Goal: Task Accomplishment & Management: Manage account settings

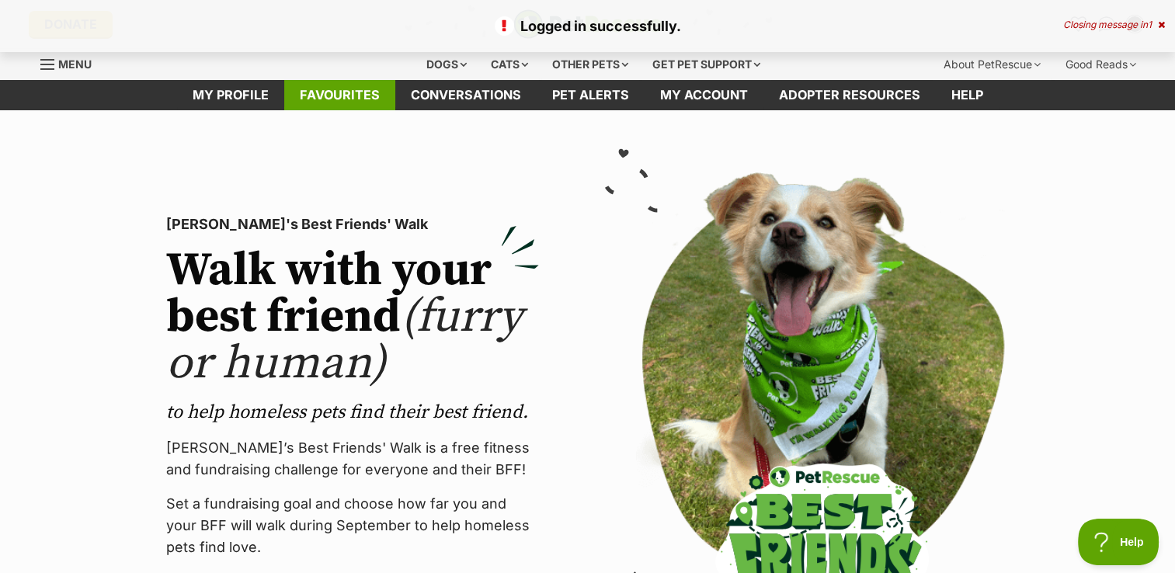
click at [371, 86] on link "Favourites" at bounding box center [339, 95] width 111 height 30
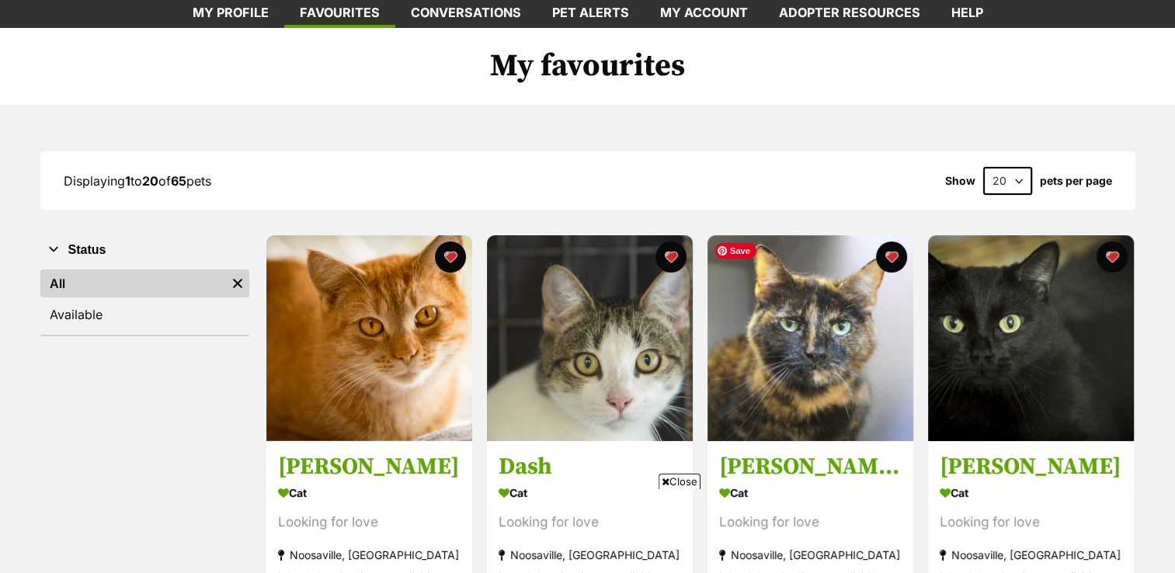
scroll to position [86, 0]
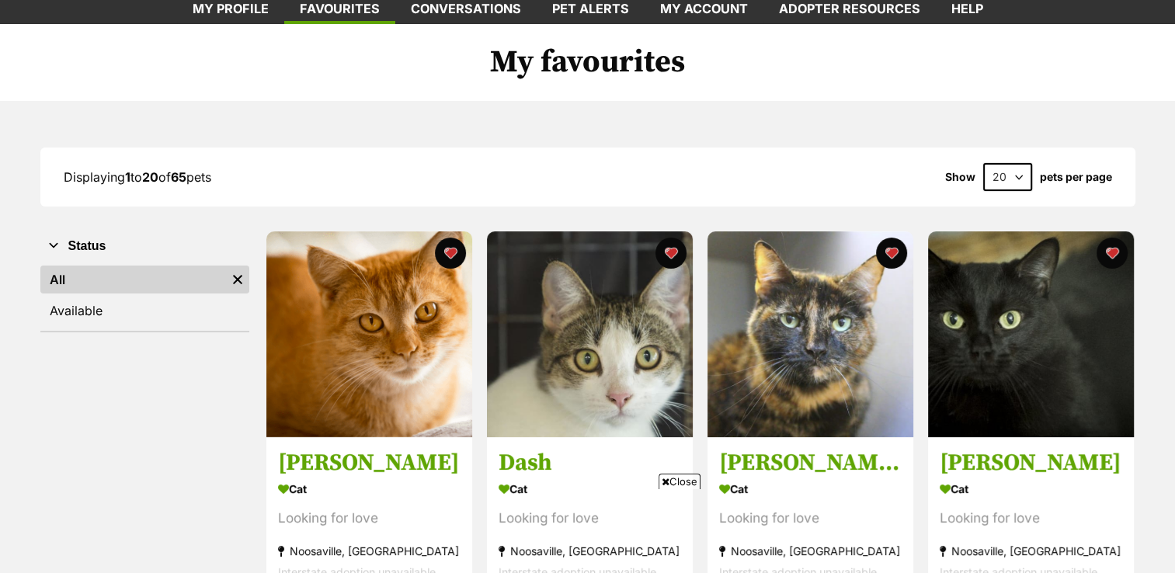
click at [1029, 180] on select "20 40 60" at bounding box center [1007, 177] width 49 height 28
select select "60"
click at [983, 163] on select "20 40 60" at bounding box center [1007, 177] width 49 height 28
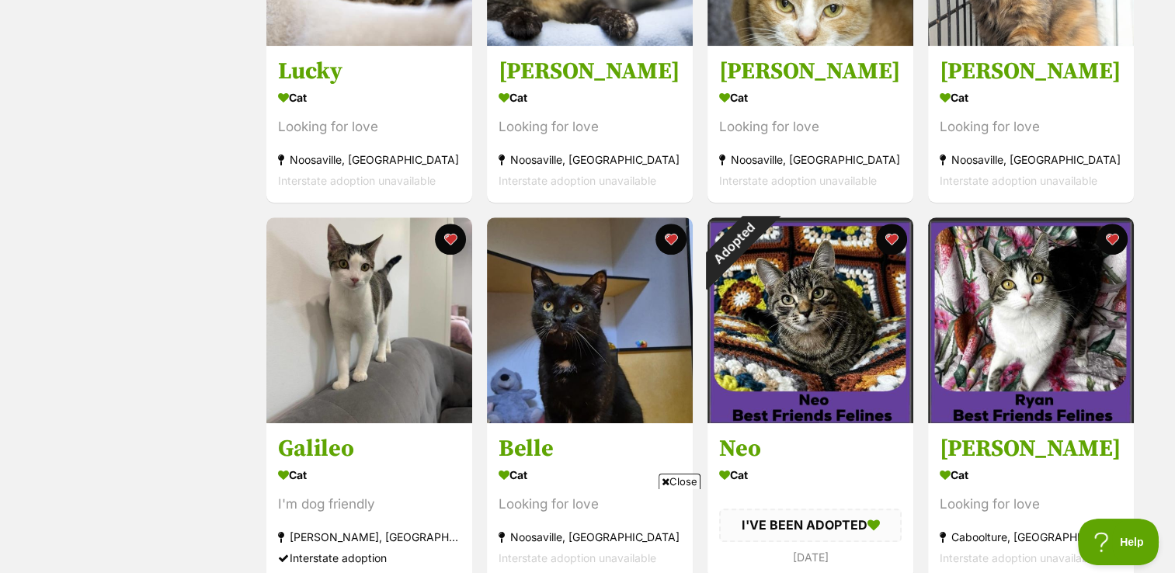
scroll to position [1244, 0]
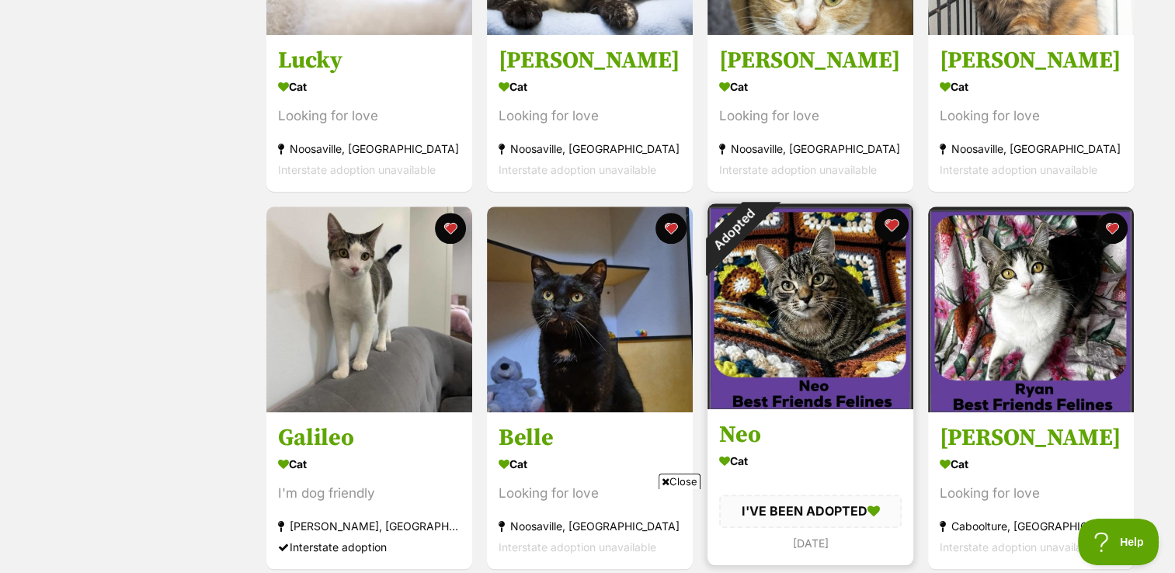
click at [886, 227] on button "favourite" at bounding box center [891, 225] width 34 height 34
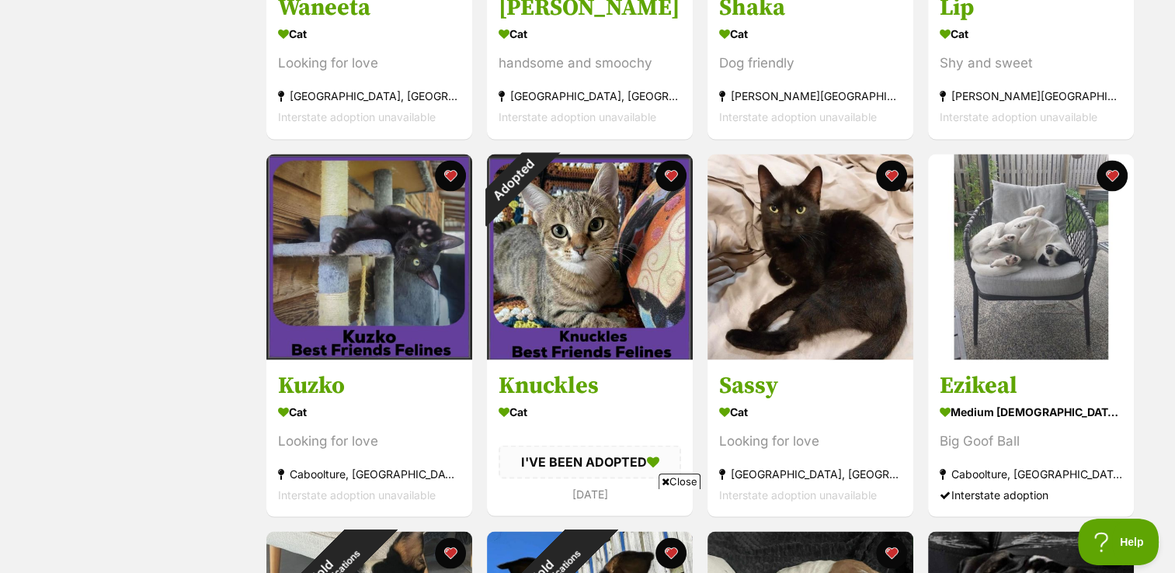
scroll to position [2809, 0]
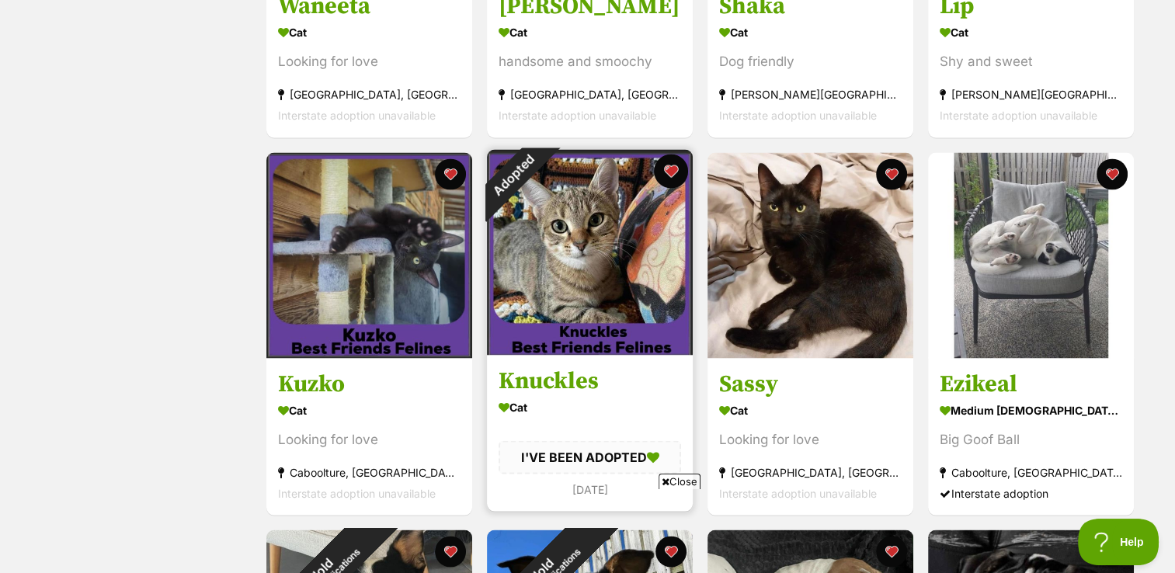
click at [671, 175] on button "favourite" at bounding box center [671, 171] width 34 height 34
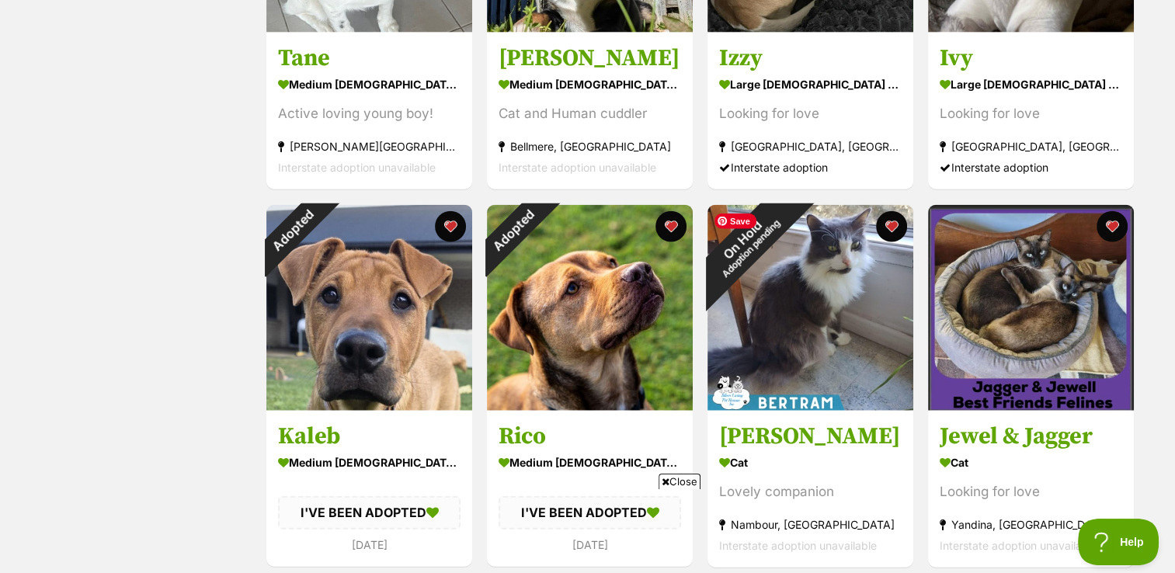
scroll to position [3512, 0]
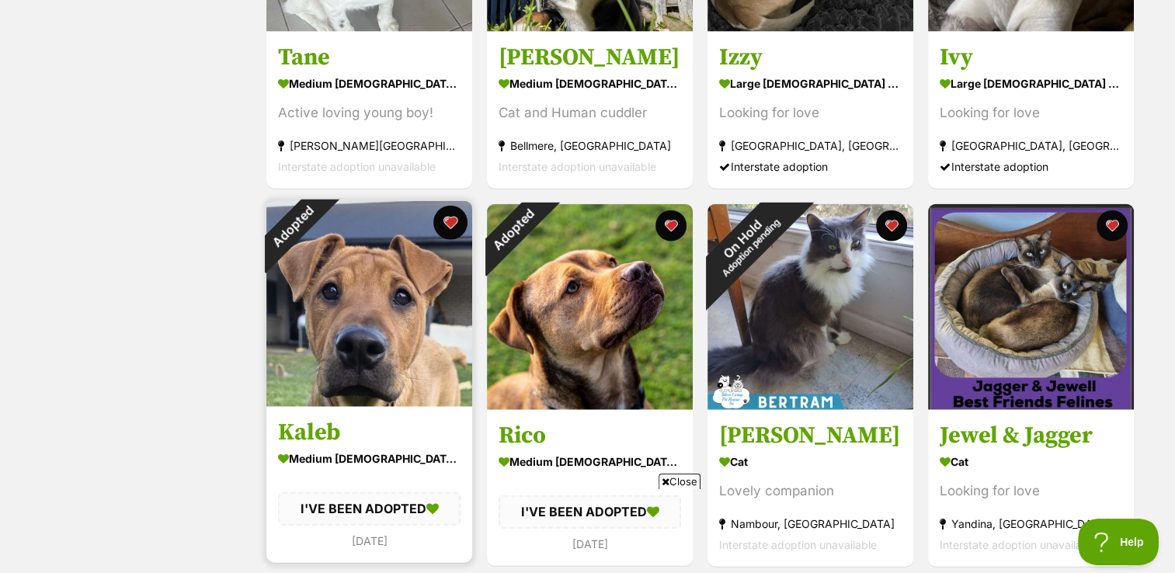
click at [455, 222] on button "favourite" at bounding box center [450, 223] width 34 height 34
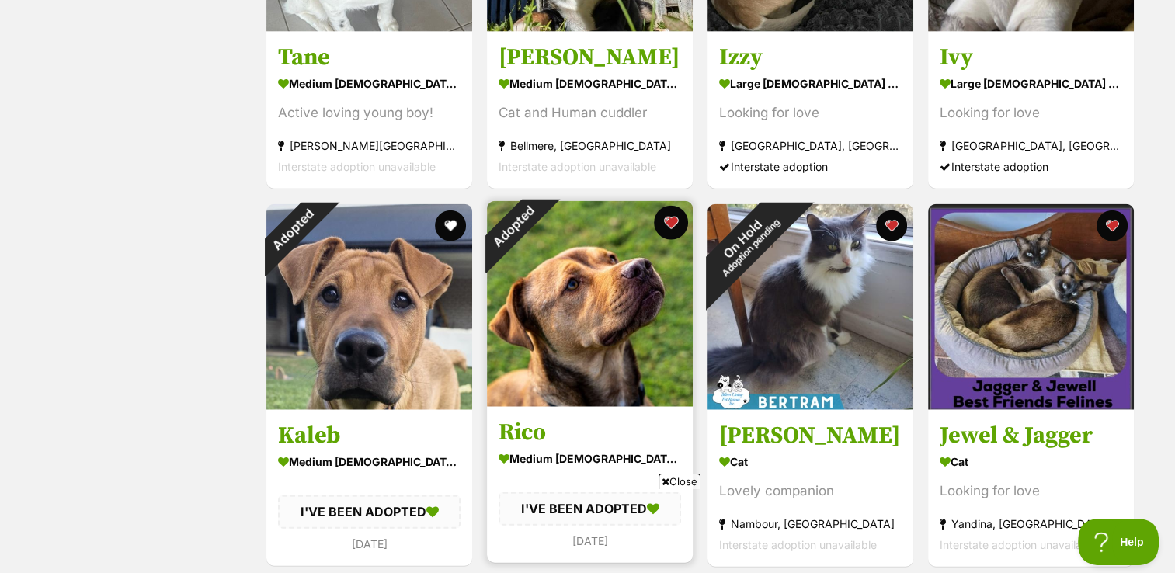
click at [666, 224] on button "favourite" at bounding box center [671, 223] width 34 height 34
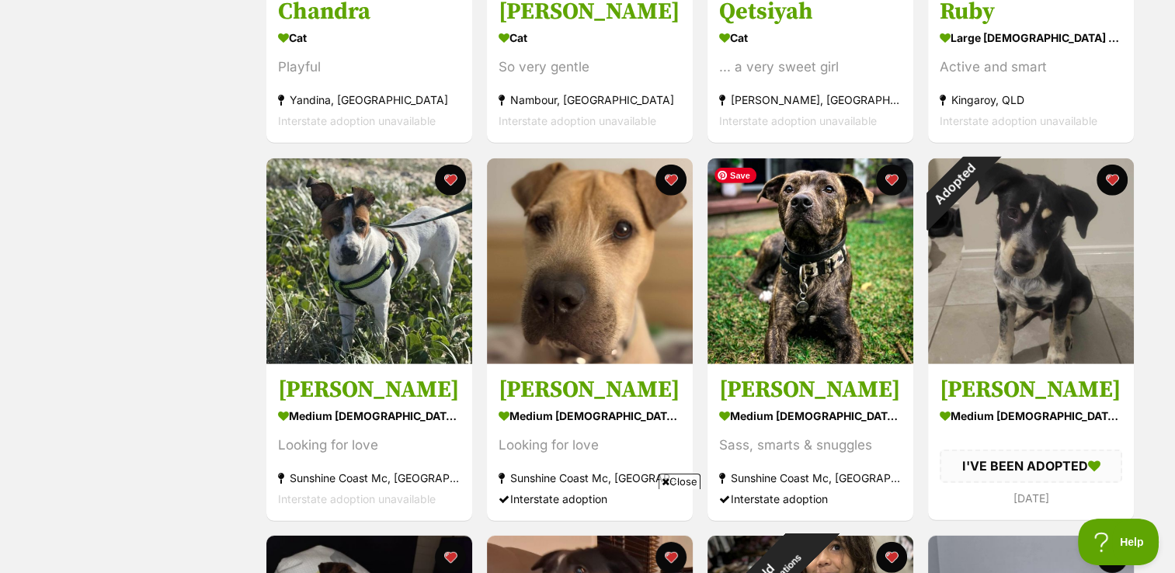
scroll to position [4326, 0]
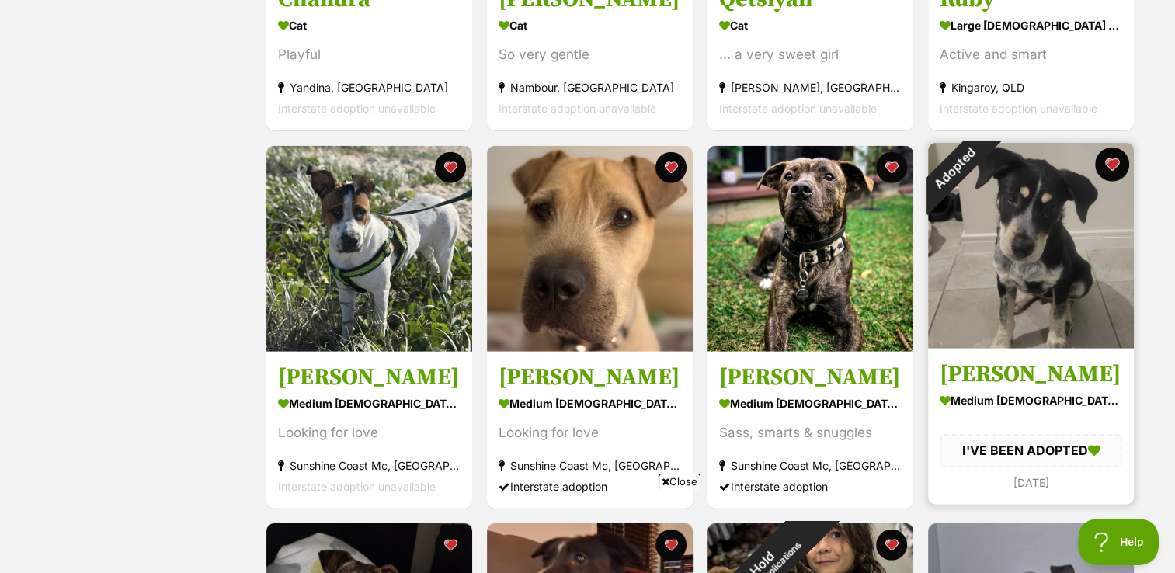
click at [1115, 172] on button "favourite" at bounding box center [1112, 165] width 34 height 34
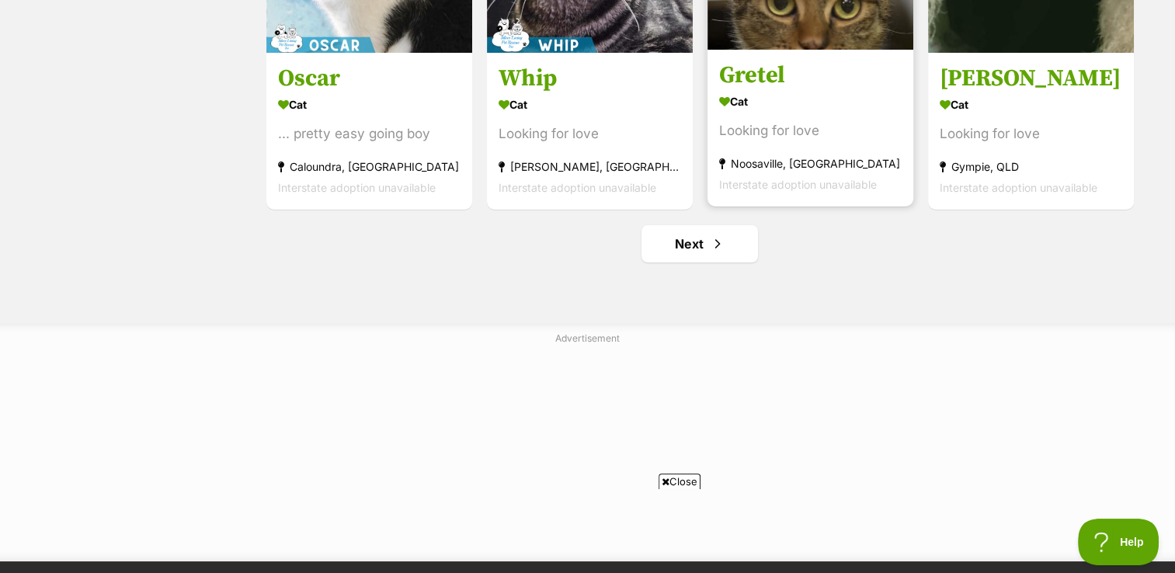
scroll to position [5760, 0]
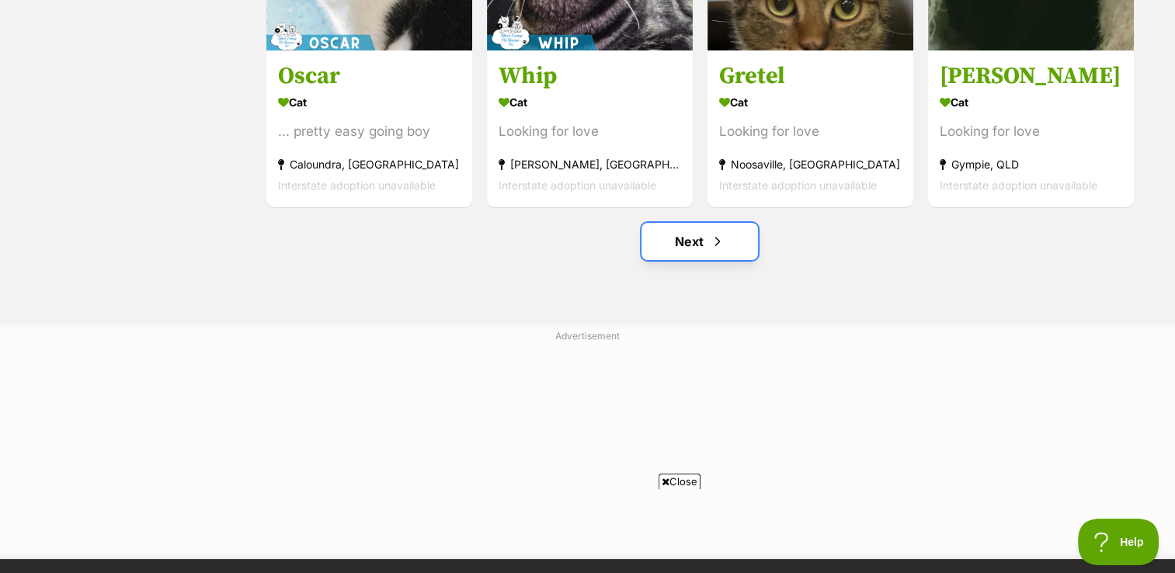
click at [679, 238] on link "Next" at bounding box center [699, 241] width 116 height 37
